Goal: Transaction & Acquisition: Purchase product/service

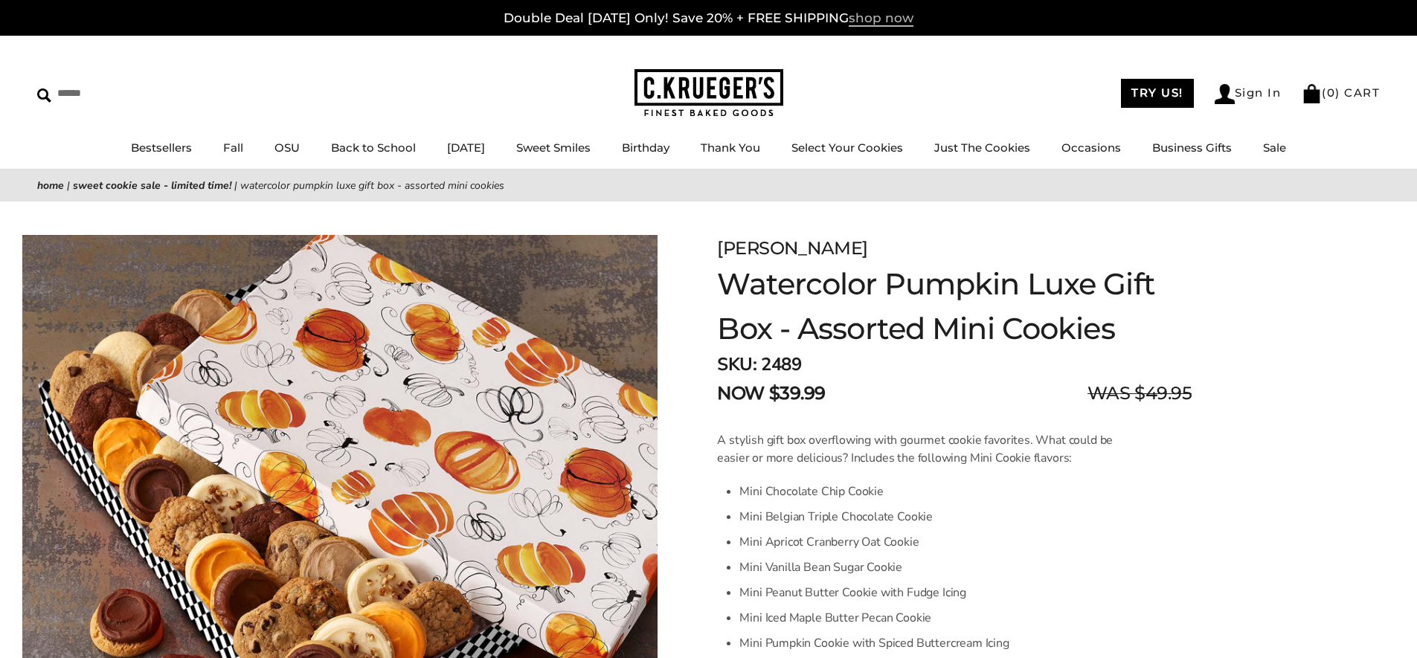
click at [890, 19] on span "shop now" at bounding box center [881, 18] width 65 height 16
click at [275, 147] on link "OSU" at bounding box center [287, 148] width 25 height 14
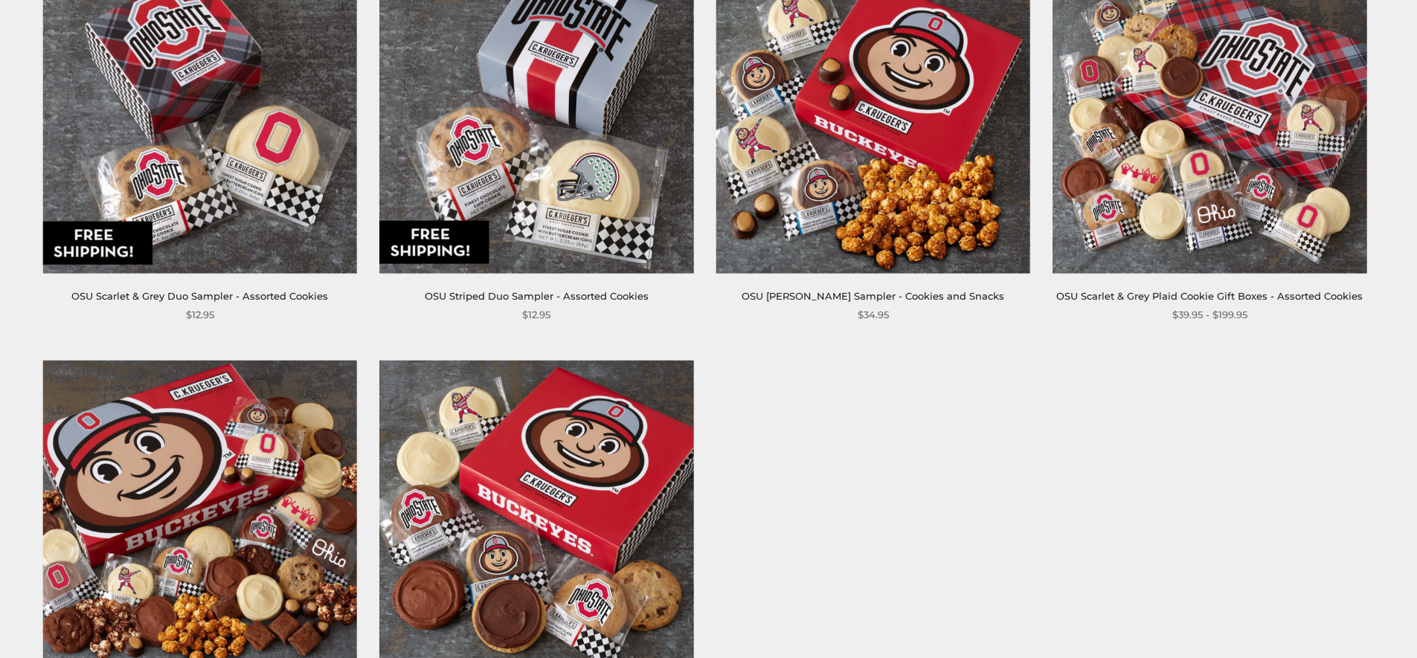
scroll to position [632, 0]
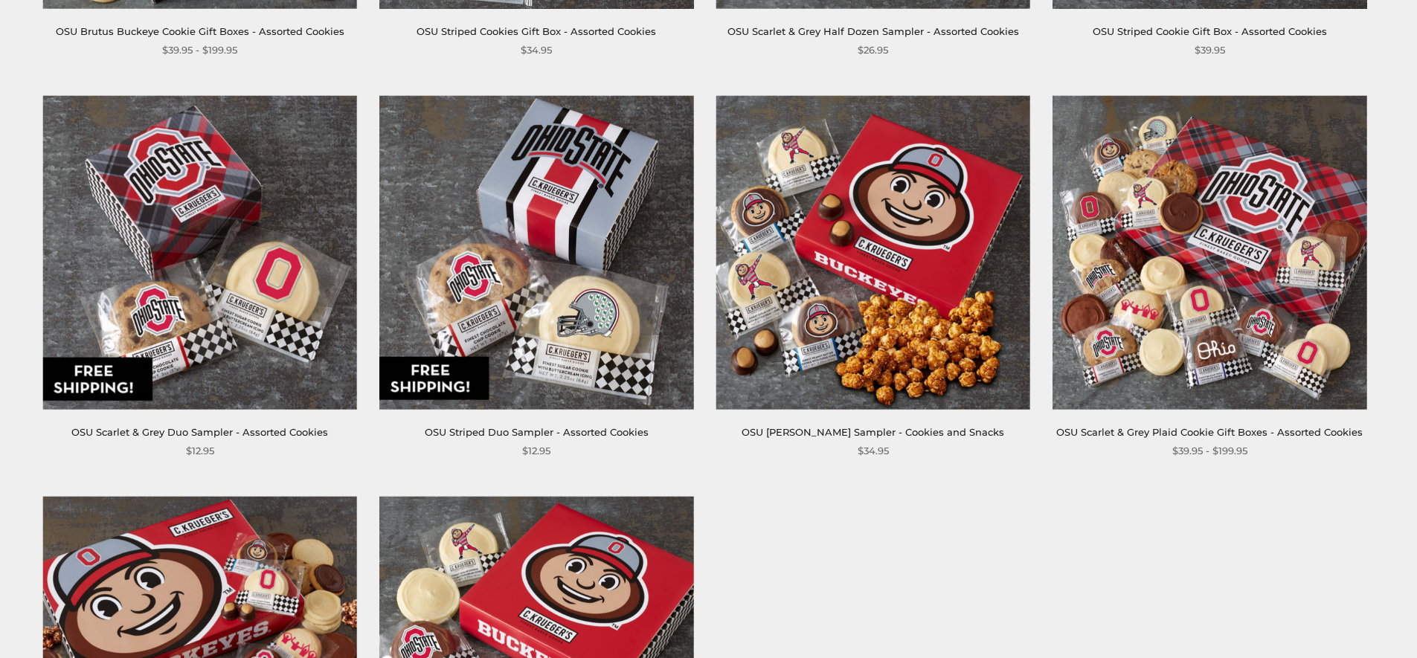
click at [877, 432] on link "OSU [PERSON_NAME] Sampler - Cookies and Snacks" at bounding box center [873, 432] width 263 height 12
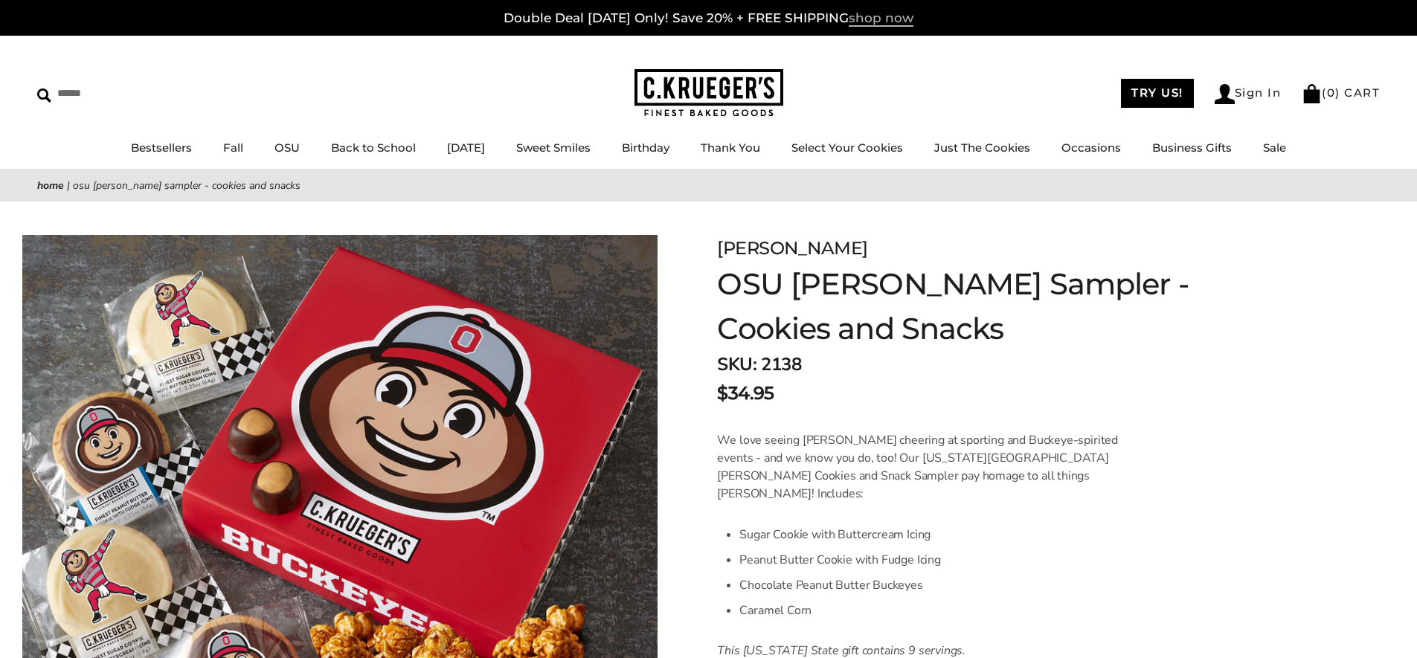
click at [884, 19] on span "shop now" at bounding box center [881, 18] width 65 height 16
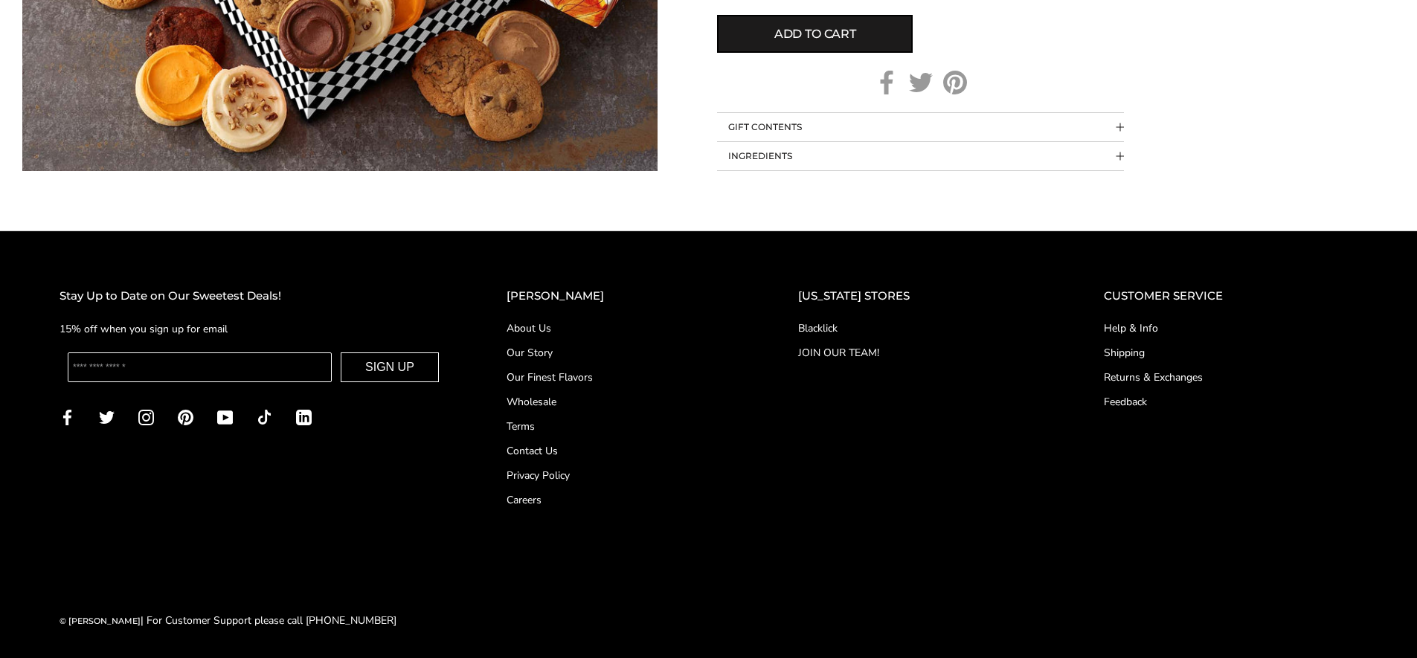
scroll to position [217, 0]
